Goal: Information Seeking & Learning: Check status

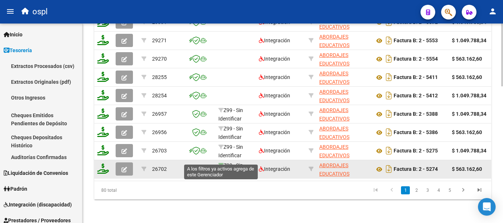
click at [220, 163] on icon at bounding box center [220, 165] width 5 height 5
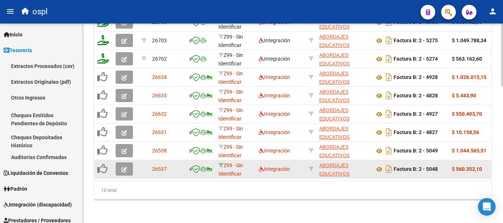
click at [221, 163] on icon at bounding box center [220, 165] width 5 height 5
click at [219, 163] on icon at bounding box center [220, 165] width 5 height 5
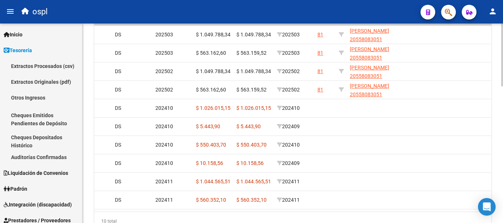
scroll to position [0, 0]
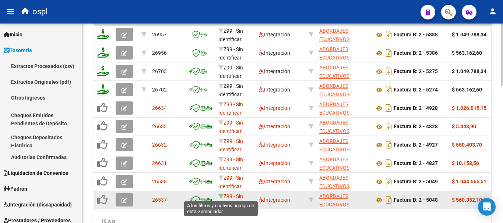
click at [219, 195] on icon at bounding box center [220, 196] width 5 height 5
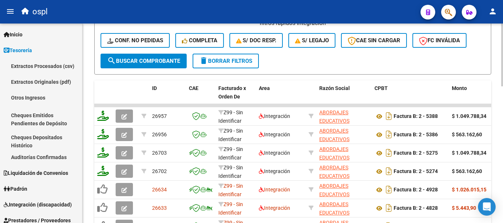
scroll to position [289, 0]
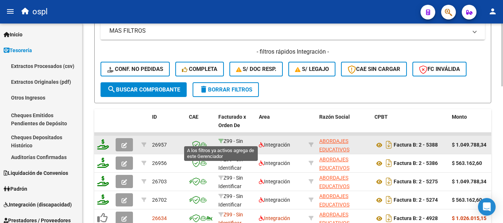
click at [221, 140] on icon at bounding box center [220, 141] width 5 height 5
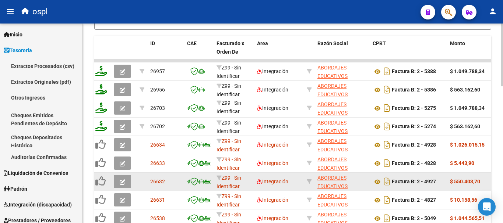
scroll to position [399, 0]
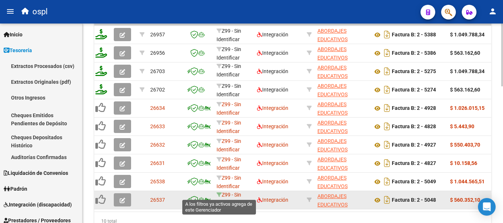
click at [220, 197] on icon at bounding box center [218, 194] width 5 height 5
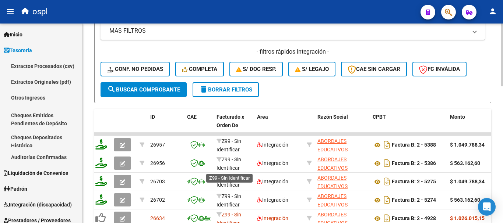
scroll to position [1, 0]
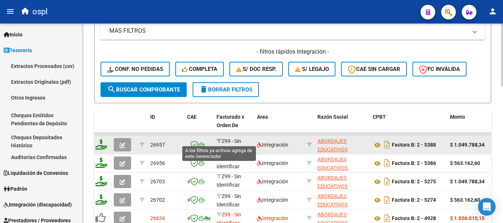
click at [217, 141] on icon at bounding box center [218, 141] width 5 height 5
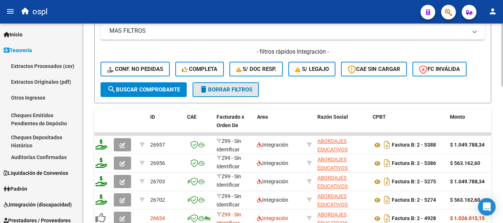
click at [209, 88] on span "delete Borrar Filtros" at bounding box center [225, 89] width 53 height 7
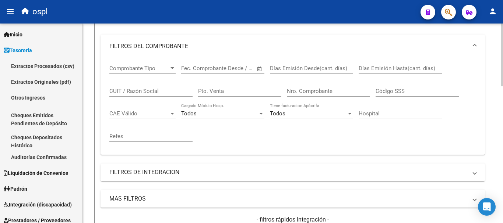
scroll to position [68, 0]
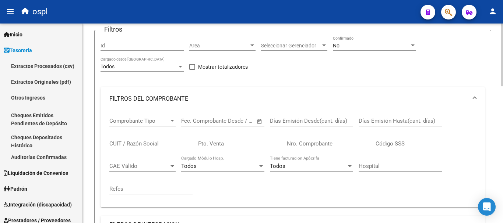
click at [156, 142] on input "CUIT / Razón Social" at bounding box center [150, 144] width 83 height 7
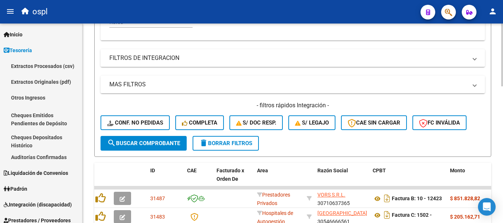
scroll to position [252, 0]
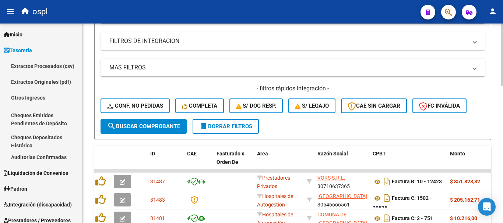
type input "empatia"
click at [157, 128] on span "search Buscar Comprobante" at bounding box center [143, 126] width 73 height 7
